Goal: Find specific page/section: Find specific page/section

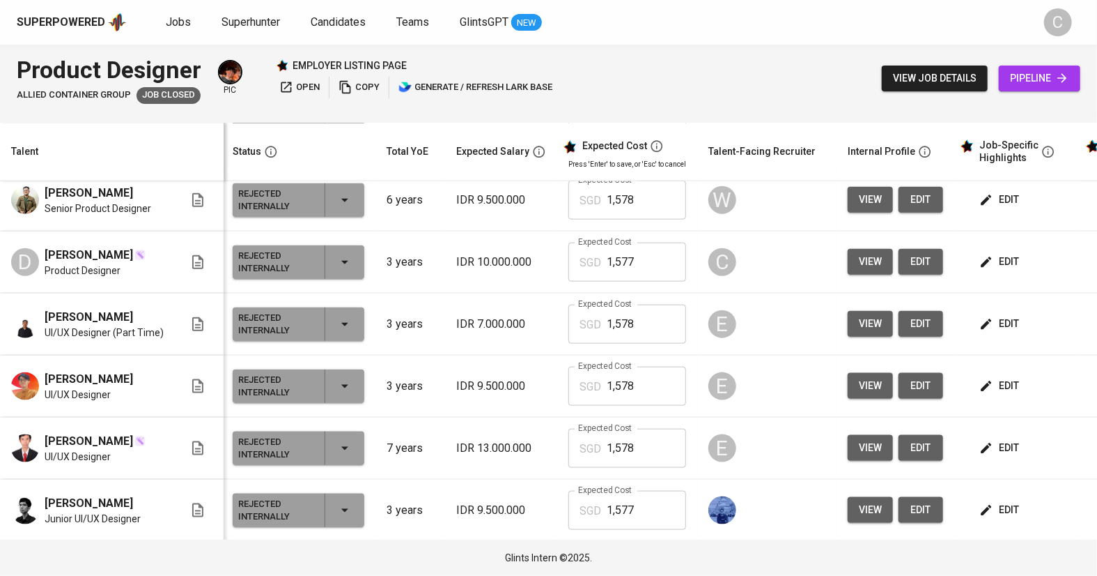
scroll to position [821, 2]
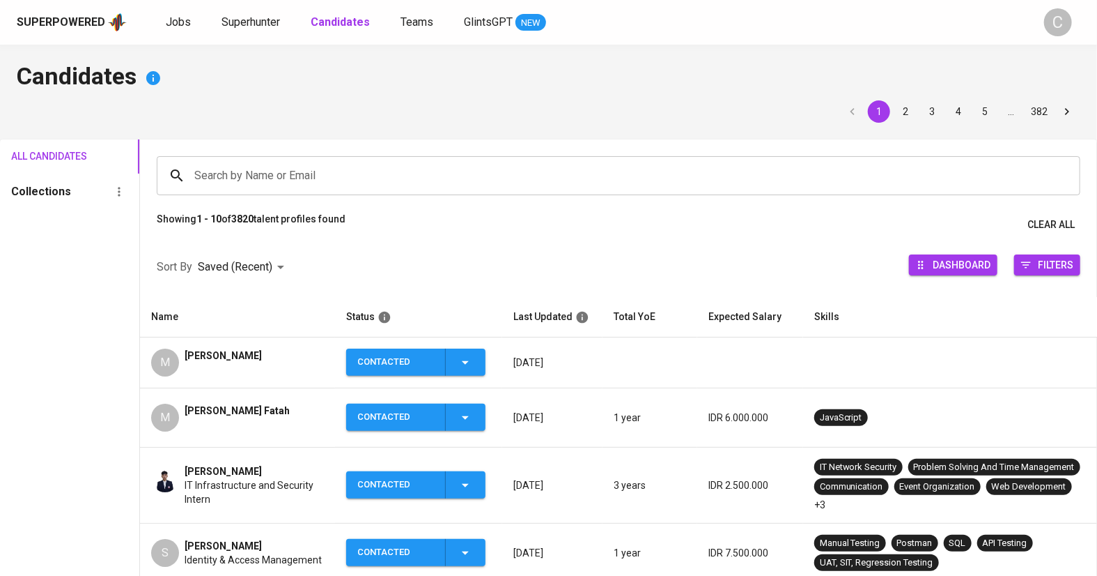
click at [247, 174] on input "Search by Name or Email" at bounding box center [622, 175] width 863 height 26
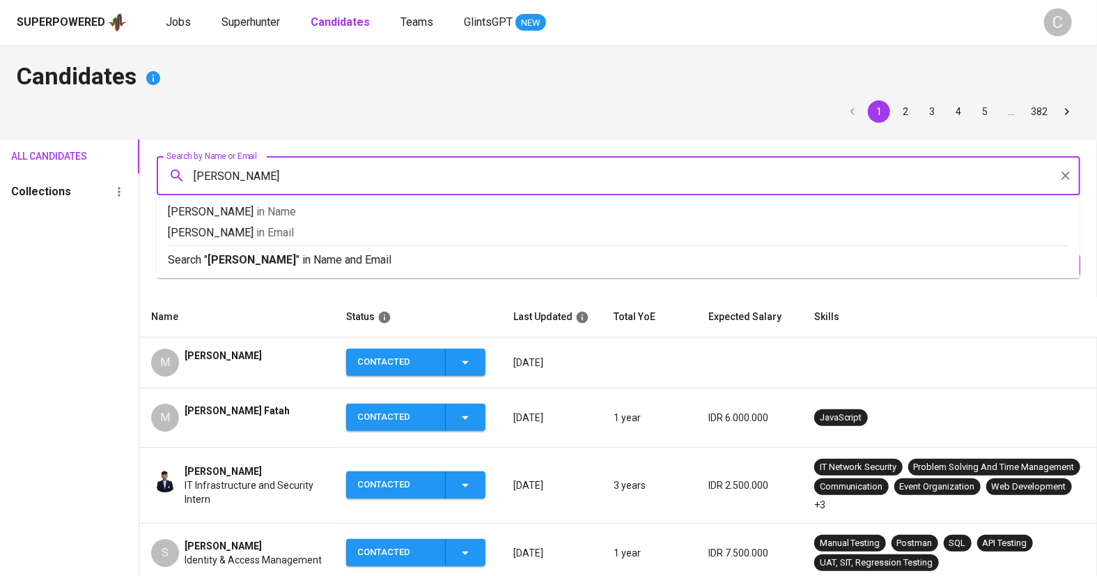
type input "rizky beny"
click at [225, 259] on b "rizky beny" at bounding box center [252, 259] width 88 height 13
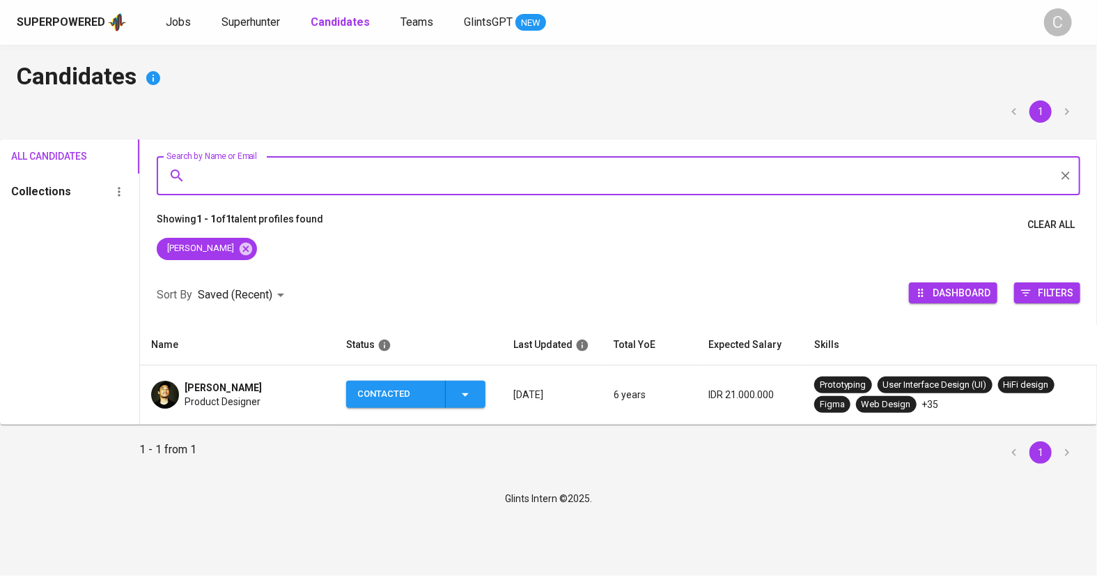
click at [262, 391] on div "Rizky Beny Product Designer" at bounding box center [237, 394] width 173 height 28
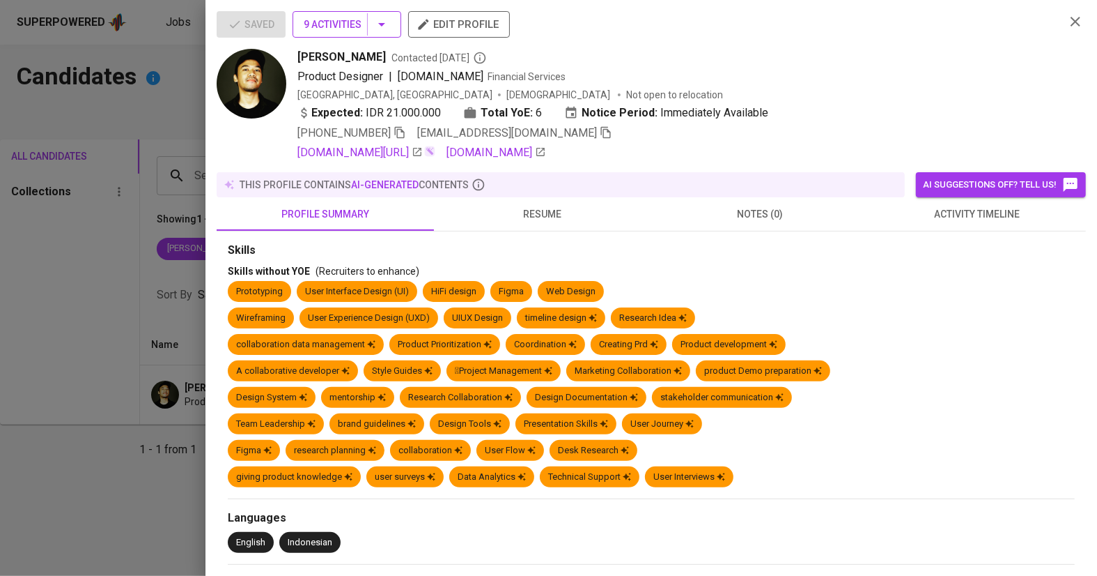
click at [378, 26] on icon "button" at bounding box center [381, 24] width 17 height 17
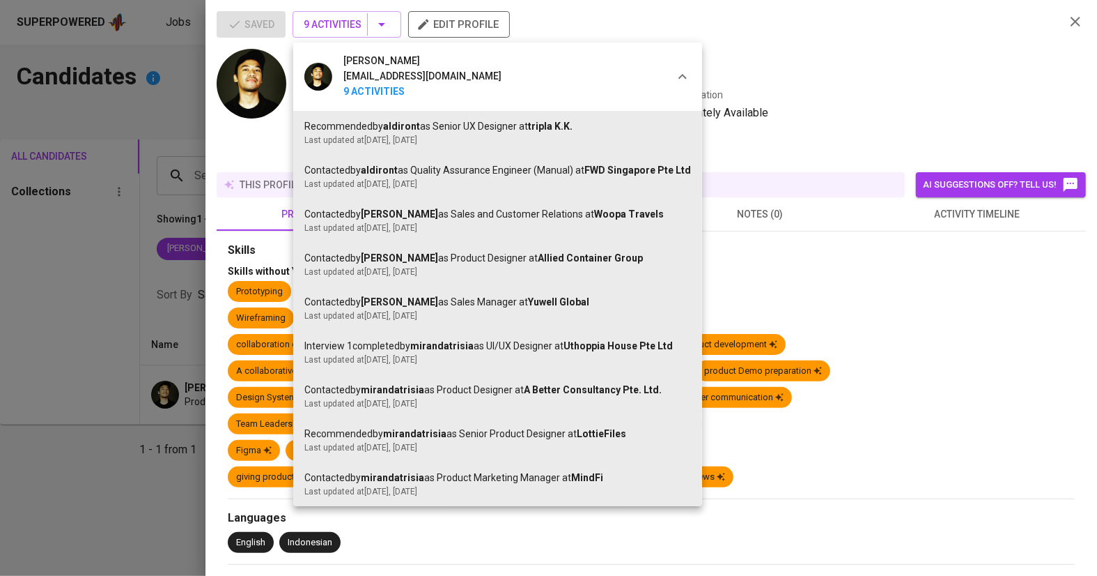
click at [828, 64] on div at bounding box center [548, 288] width 1097 height 576
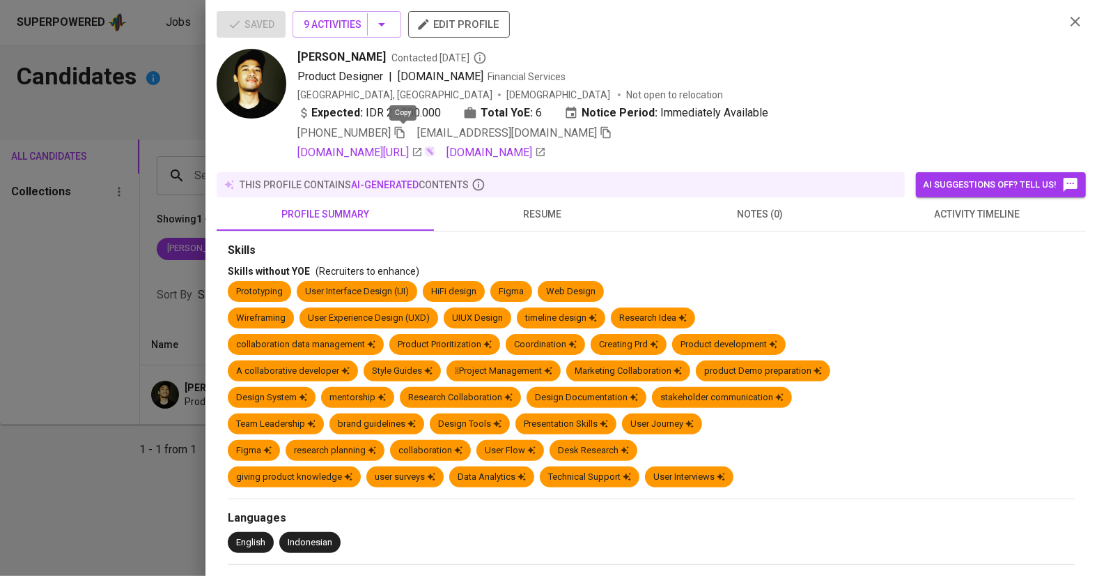
click at [403, 131] on icon "button" at bounding box center [400, 132] width 13 height 13
click at [95, 252] on div at bounding box center [548, 288] width 1097 height 576
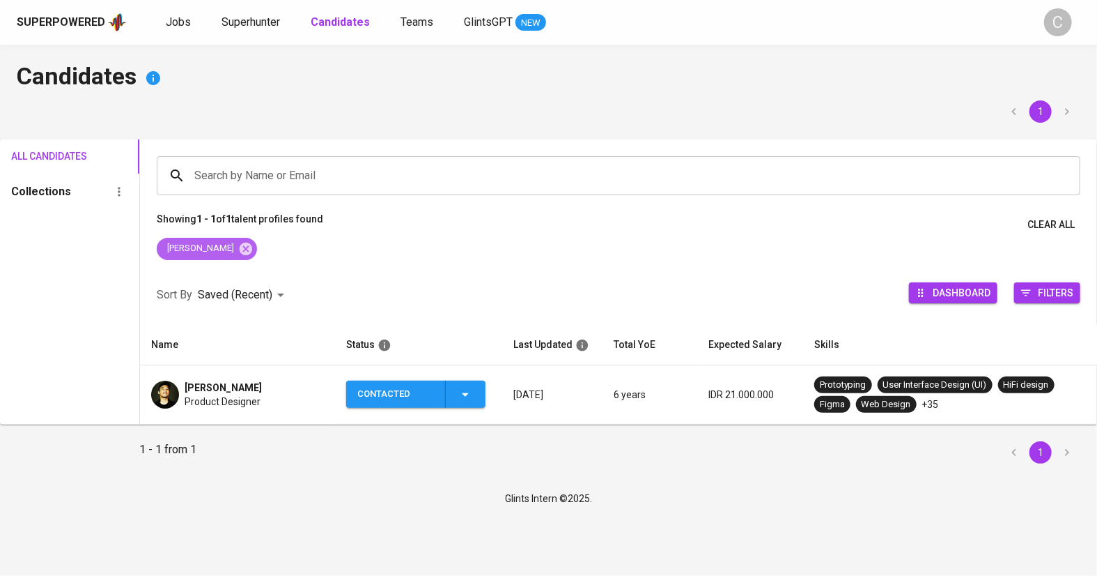
click at [228, 242] on div "rizky beny" at bounding box center [207, 249] width 100 height 22
click at [238, 246] on icon at bounding box center [245, 248] width 15 height 15
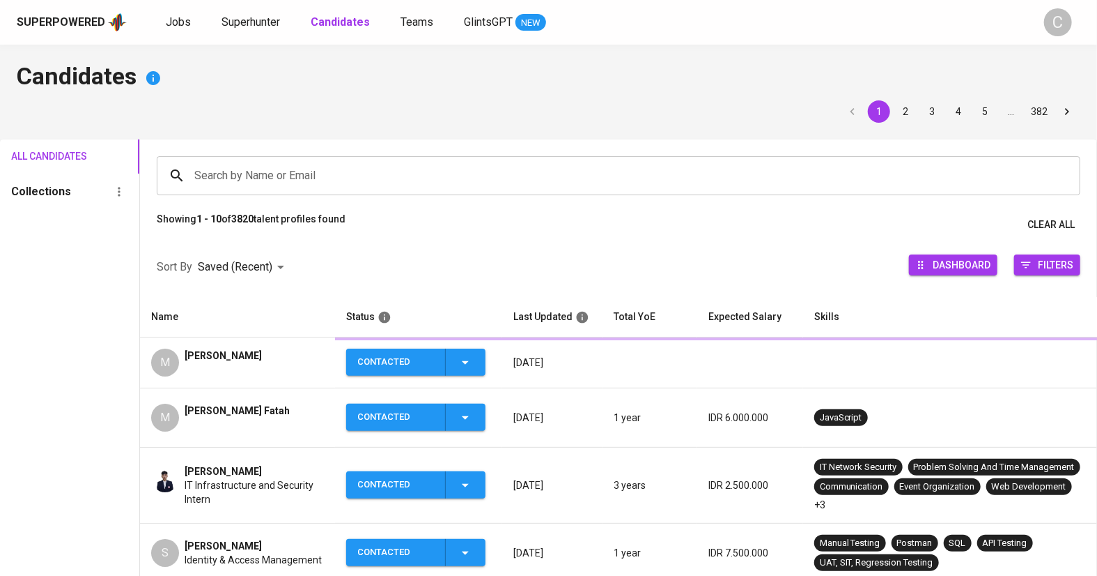
click at [310, 169] on input "Search by Name or Email" at bounding box center [622, 175] width 863 height 26
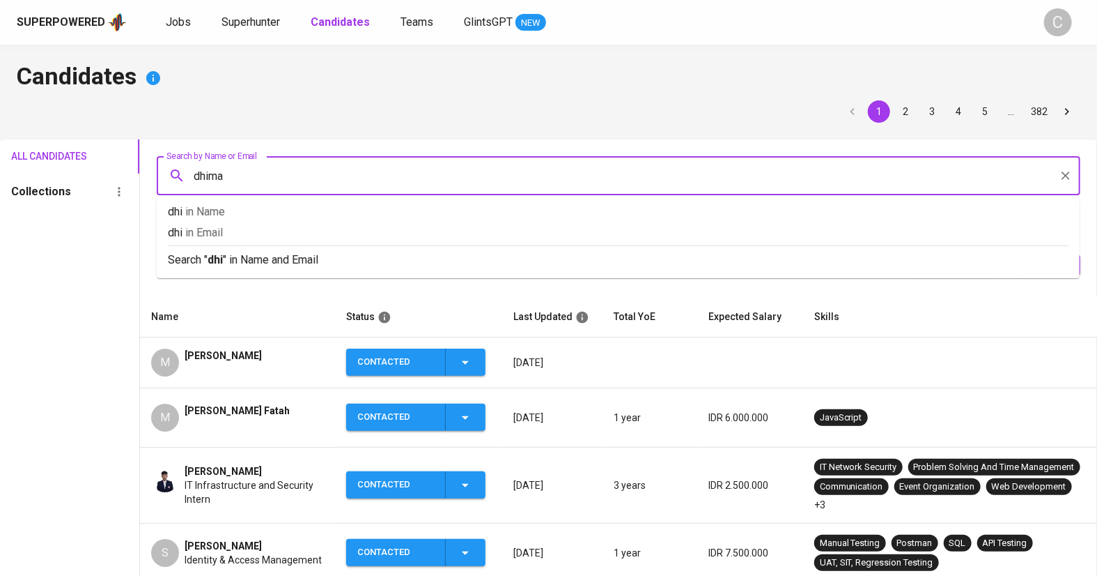
type input "dhimas"
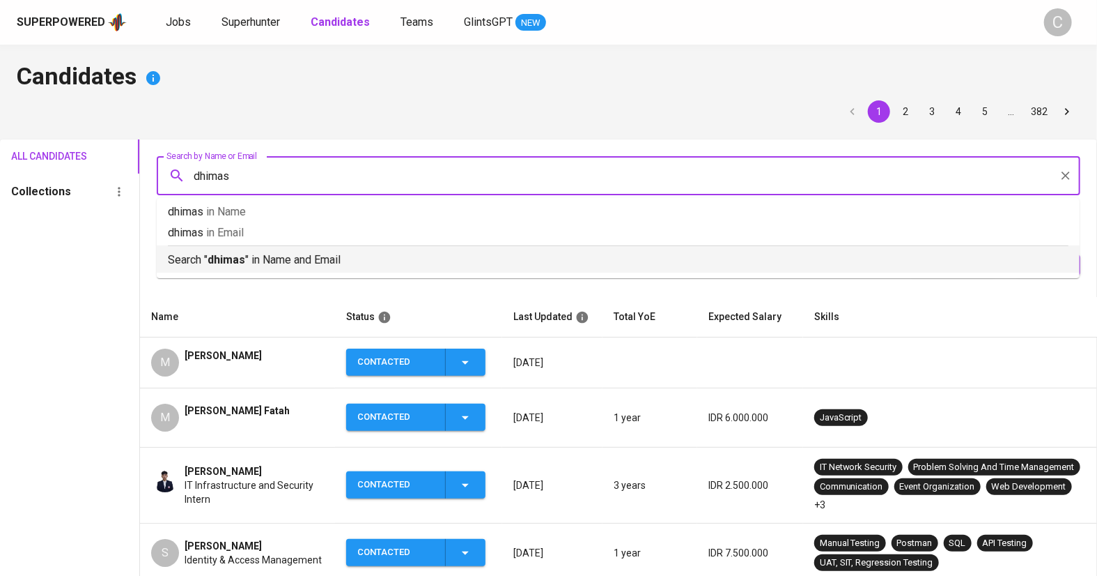
click at [281, 265] on p "Search " dhimas " in Name and Email" at bounding box center [618, 260] width 901 height 17
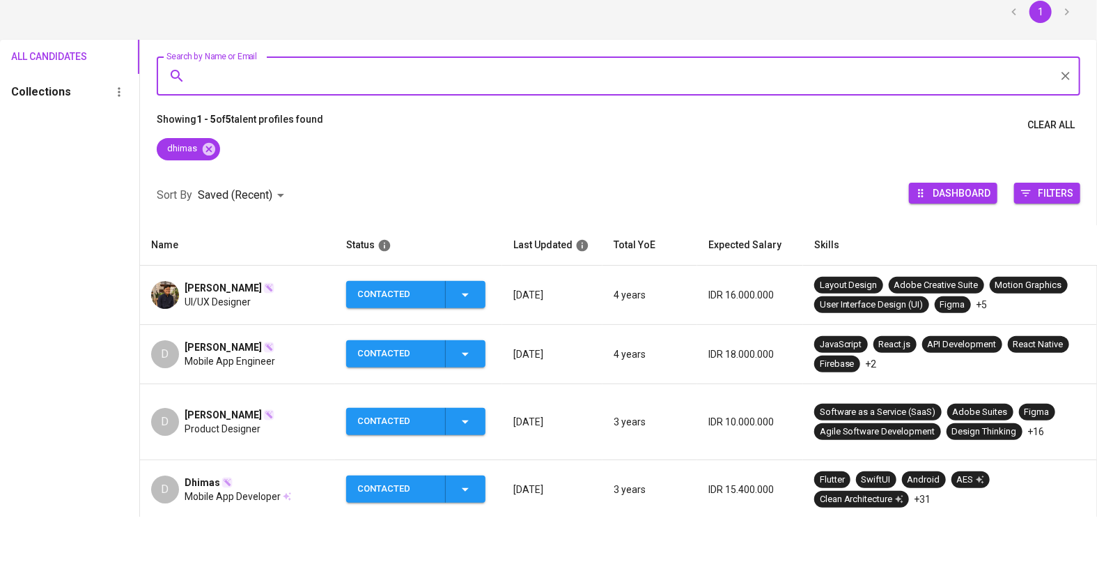
scroll to position [56, 0]
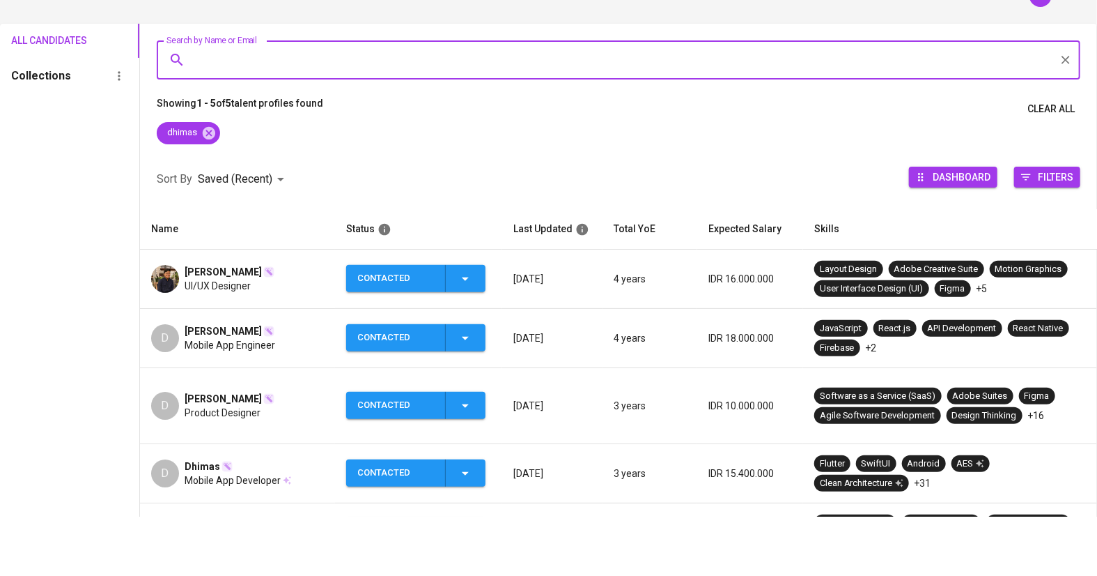
click at [254, 451] on span "Dhimas Prayogo" at bounding box center [223, 458] width 77 height 14
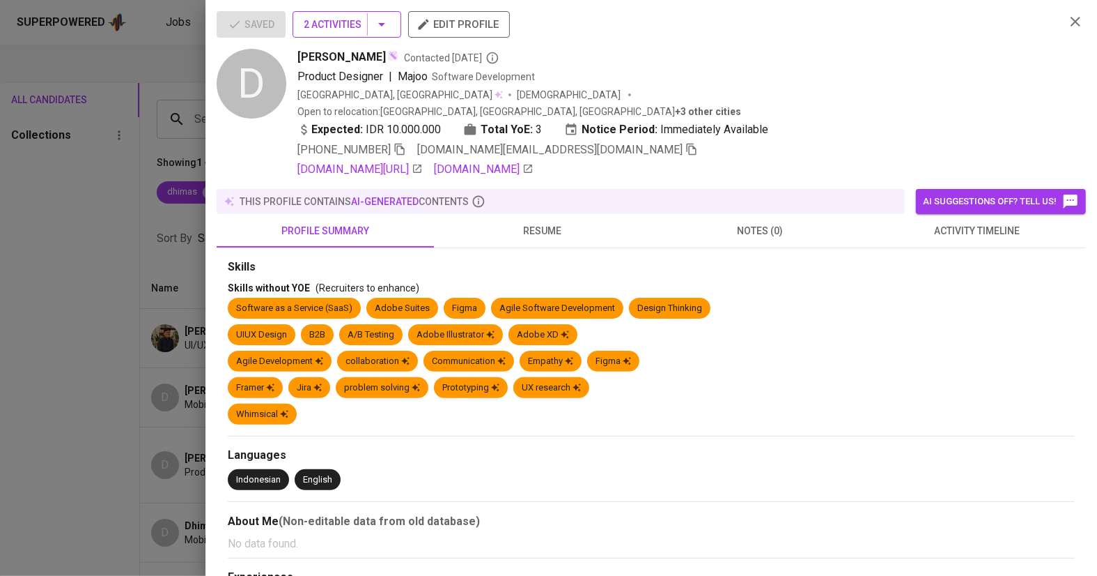
click at [389, 21] on icon "button" at bounding box center [381, 24] width 17 height 17
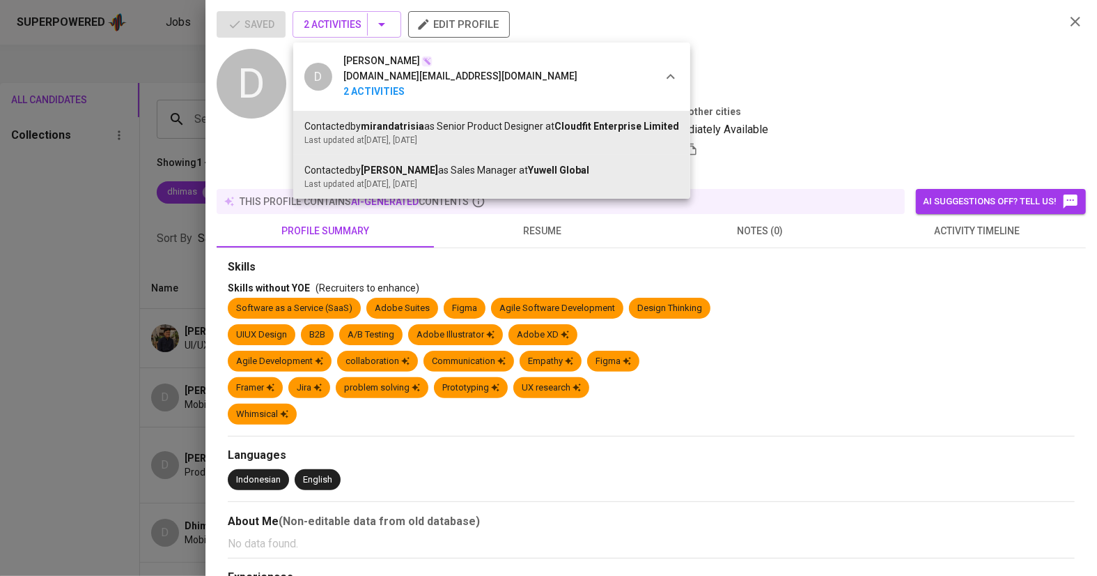
click at [782, 83] on div at bounding box center [548, 288] width 1097 height 576
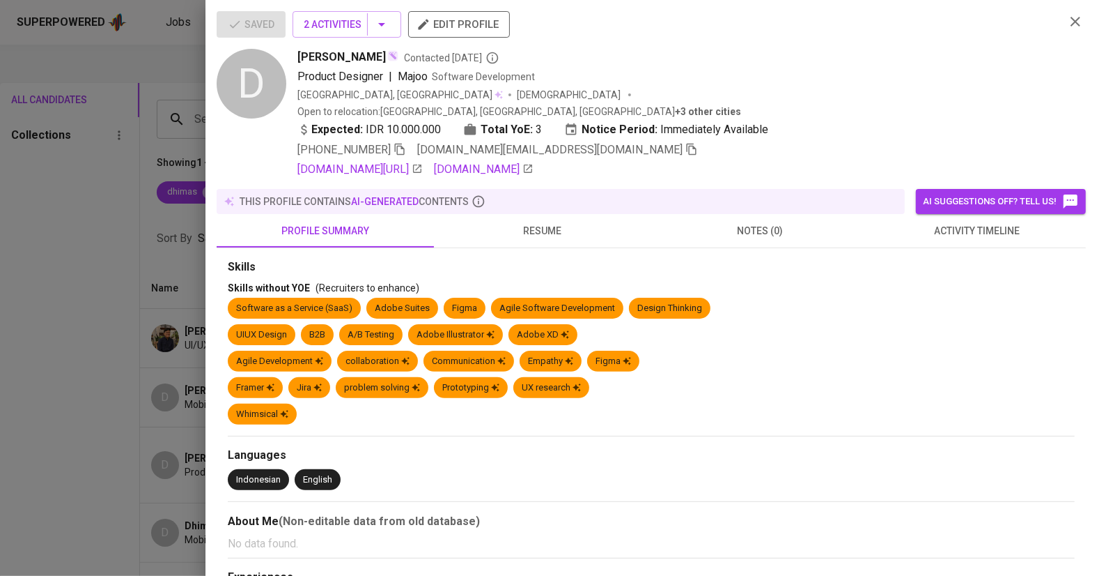
click at [402, 143] on icon "button" at bounding box center [400, 149] width 13 height 13
click at [125, 296] on div at bounding box center [548, 288] width 1097 height 576
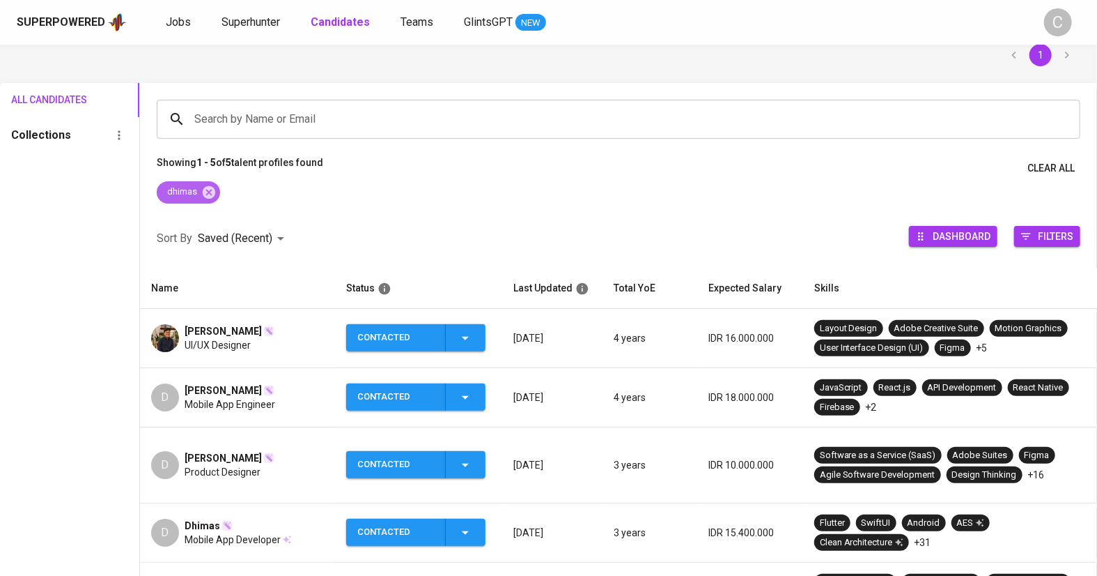
click at [210, 199] on div "dhimas" at bounding box center [188, 192] width 63 height 22
click at [213, 191] on icon at bounding box center [209, 191] width 13 height 13
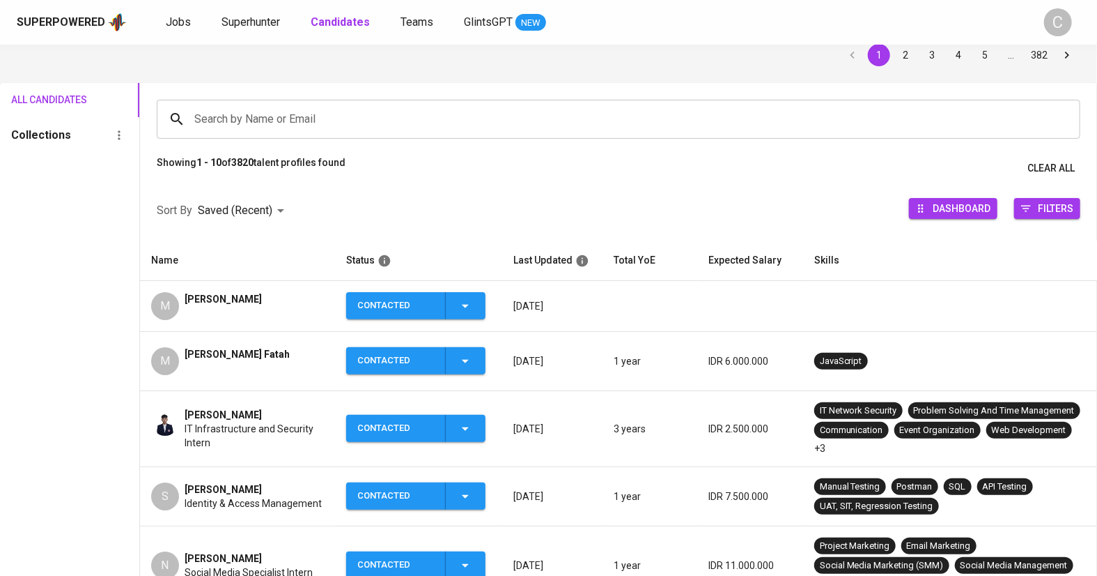
click at [244, 373] on div "Muhammad Fazlavi Fatah" at bounding box center [237, 361] width 105 height 28
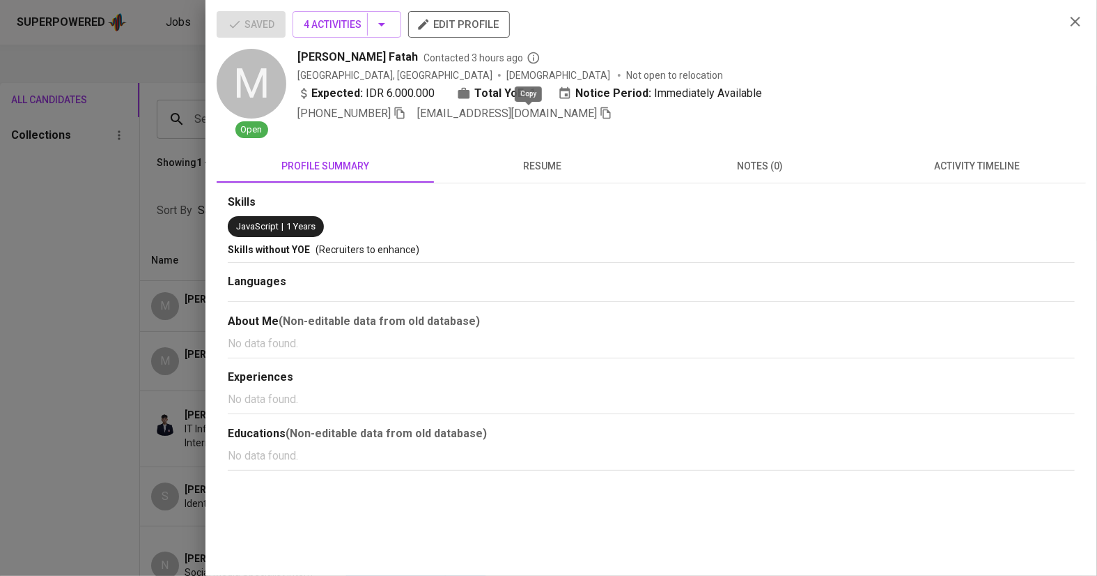
click at [600, 116] on icon "button" at bounding box center [606, 113] width 13 height 13
click at [77, 286] on div at bounding box center [548, 288] width 1097 height 576
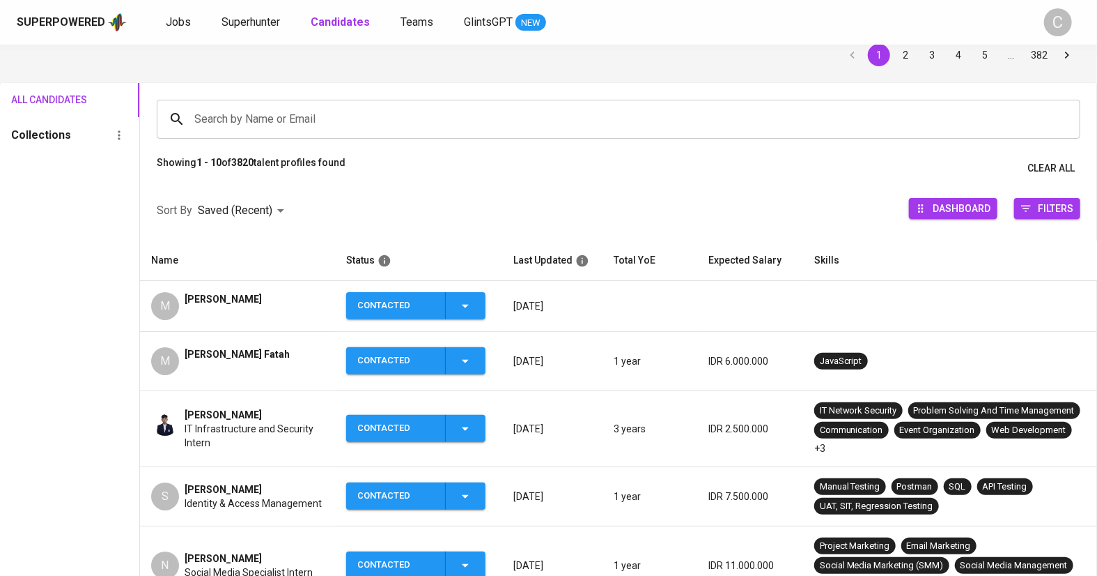
click at [215, 114] on input "Search by Name or Email" at bounding box center [622, 119] width 863 height 26
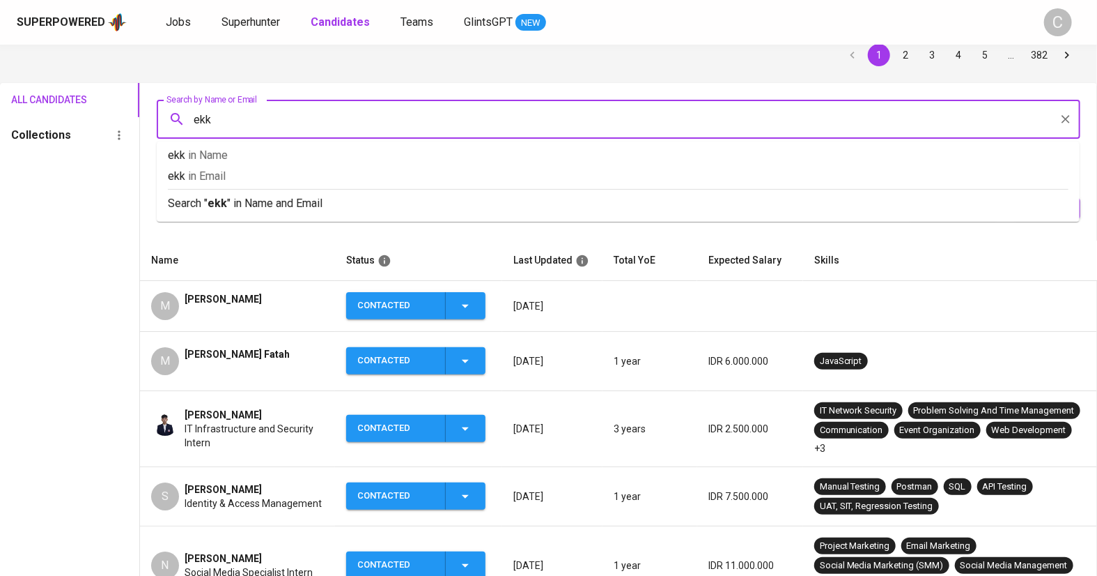
type input "ekky"
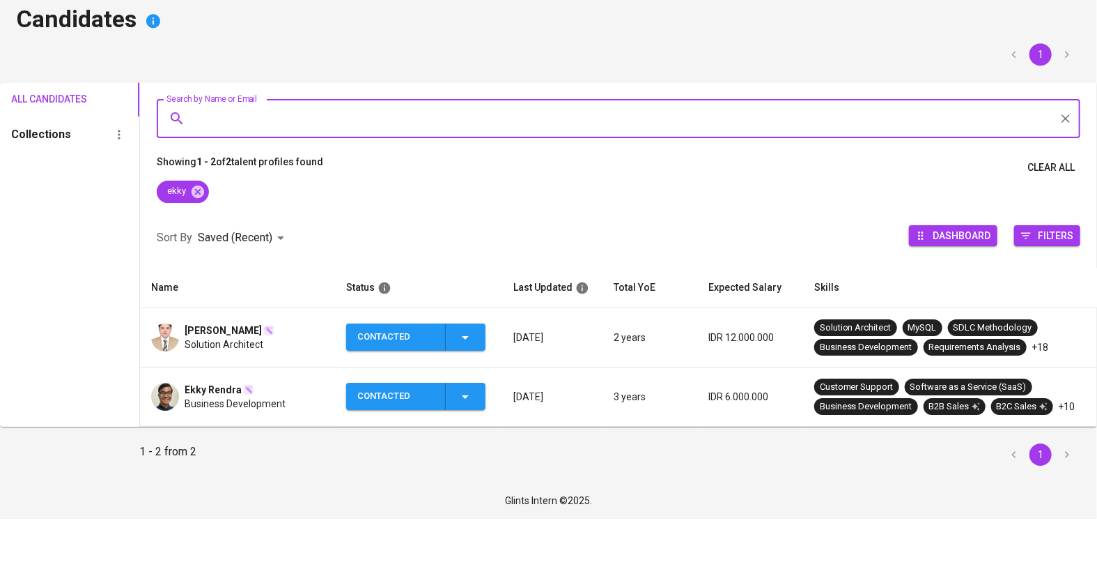
click at [273, 394] on div "Solution Architect" at bounding box center [230, 401] width 90 height 14
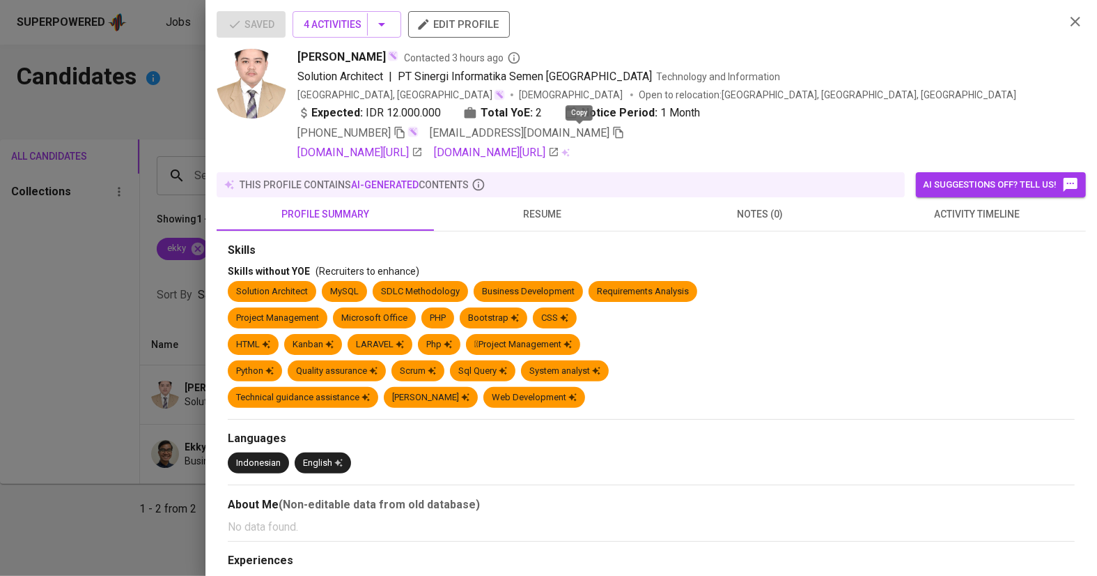
click at [612, 131] on icon "button" at bounding box center [618, 132] width 13 height 13
click at [50, 235] on div at bounding box center [548, 288] width 1097 height 576
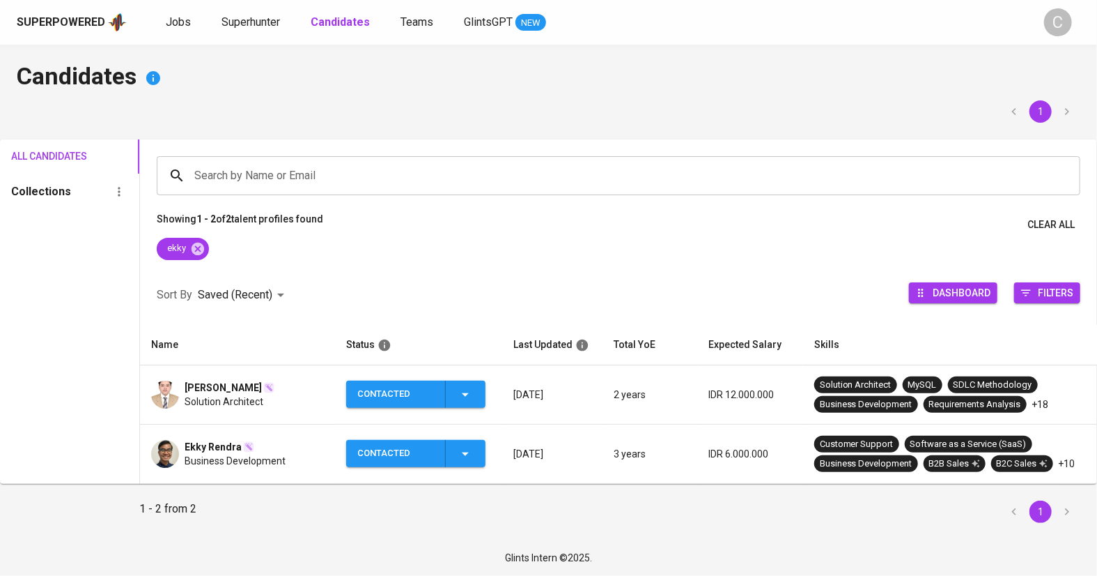
click at [83, 321] on div "All Candidates Collections" at bounding box center [69, 311] width 139 height 344
